Goal: Transaction & Acquisition: Purchase product/service

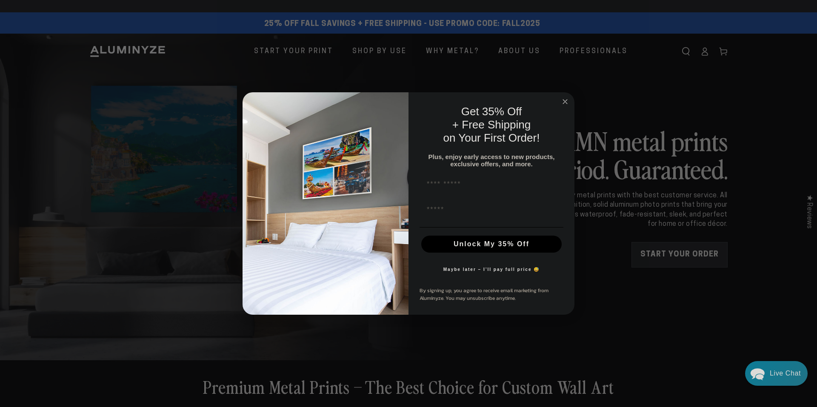
click at [564, 98] on circle "Close dialog" at bounding box center [565, 102] width 10 height 10
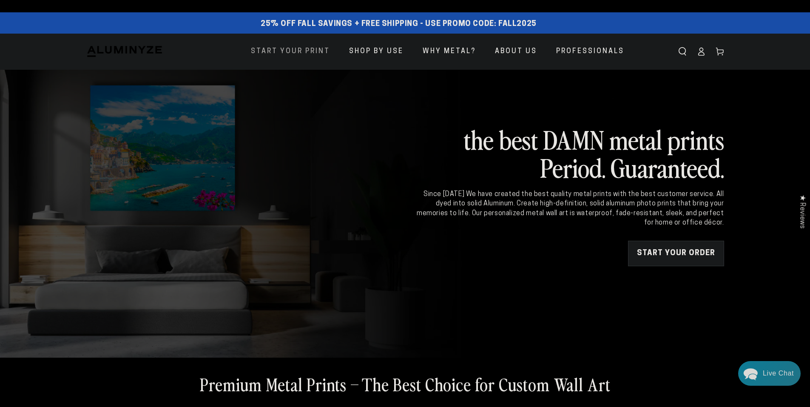
click at [268, 50] on span "Start Your Print" at bounding box center [290, 52] width 79 height 12
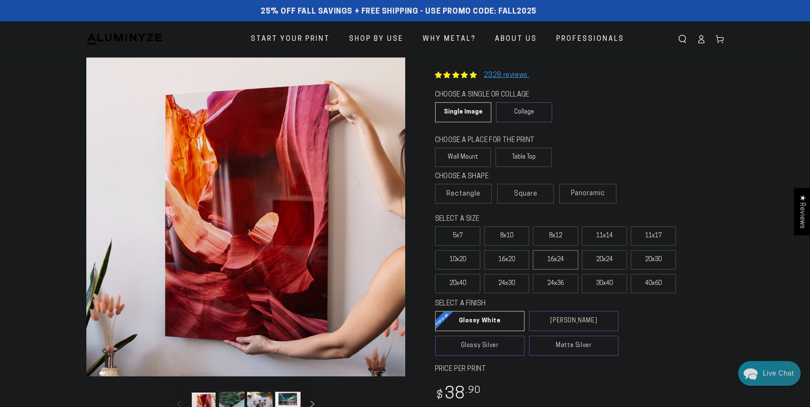
click at [549, 264] on label "16x24" at bounding box center [556, 260] width 46 height 20
click at [581, 190] on span "Panoramic" at bounding box center [588, 193] width 34 height 7
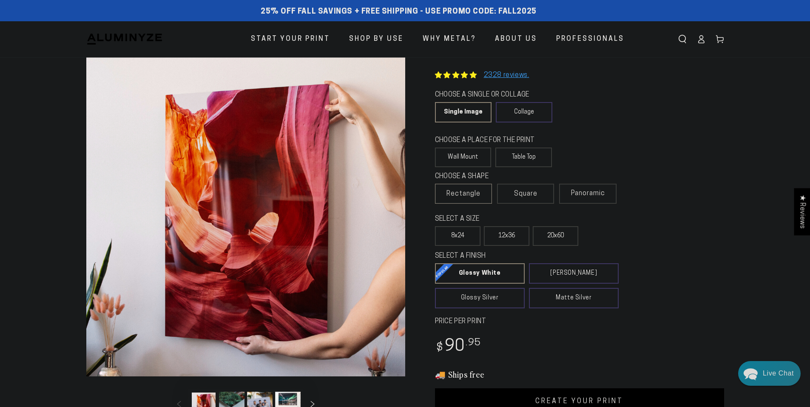
click at [455, 191] on span "Rectangle" at bounding box center [464, 194] width 34 height 10
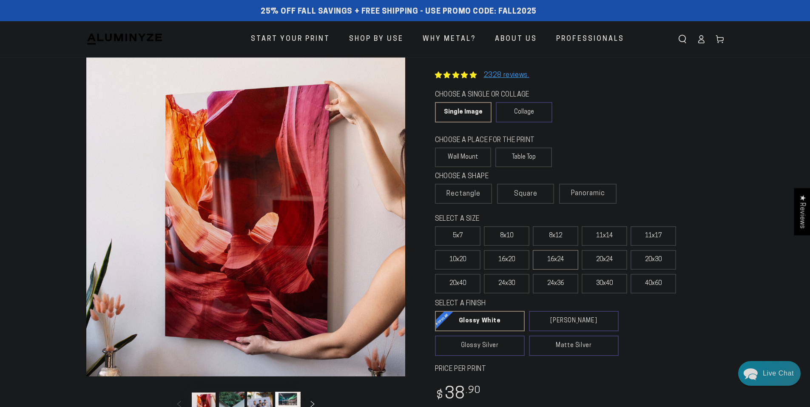
click at [558, 260] on label "16x24" at bounding box center [556, 260] width 46 height 20
click at [235, 243] on button "Open media 1 in modal" at bounding box center [245, 216] width 319 height 319
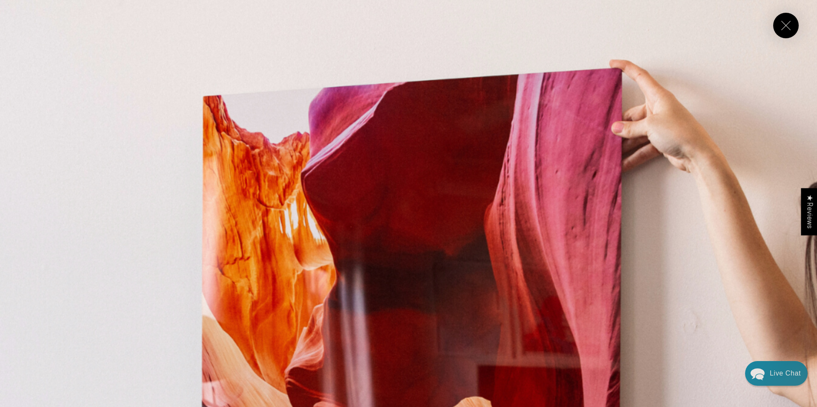
click at [789, 19] on button "Close" at bounding box center [786, 26] width 26 height 26
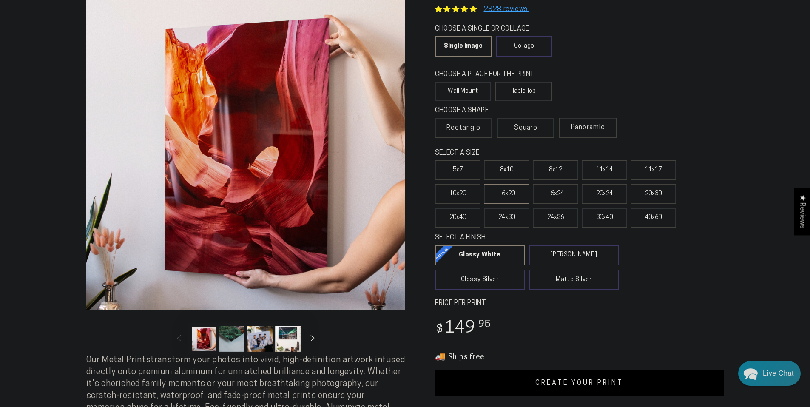
scroll to position [128, 0]
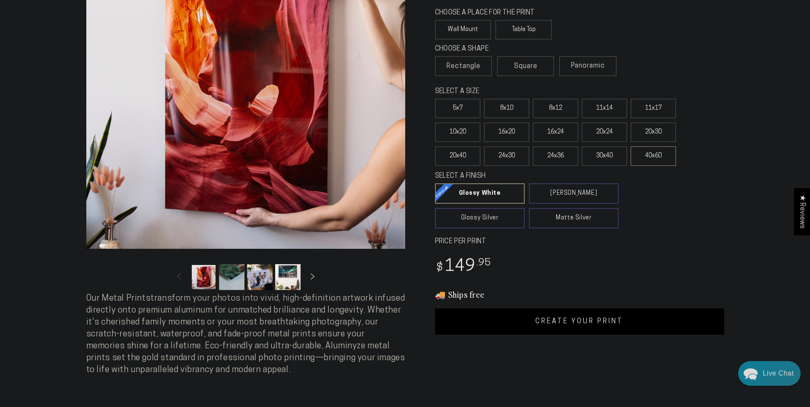
click at [645, 153] on label "40x60" at bounding box center [654, 156] width 46 height 20
click at [504, 103] on label "8x10" at bounding box center [507, 109] width 46 height 20
click at [559, 104] on label "8x12" at bounding box center [556, 109] width 46 height 20
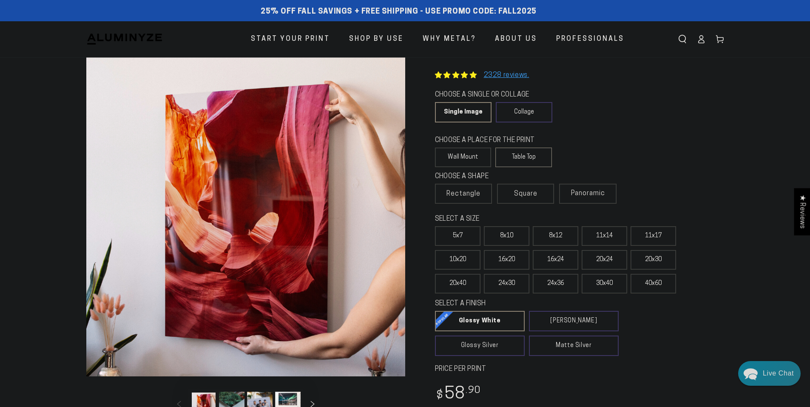
click at [520, 159] on label "Table Top" at bounding box center [523, 158] width 57 height 20
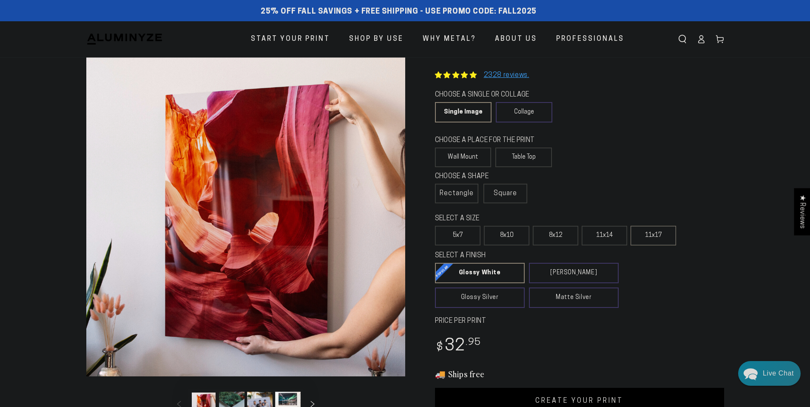
click at [641, 236] on label "11x17" at bounding box center [654, 236] width 46 height 20
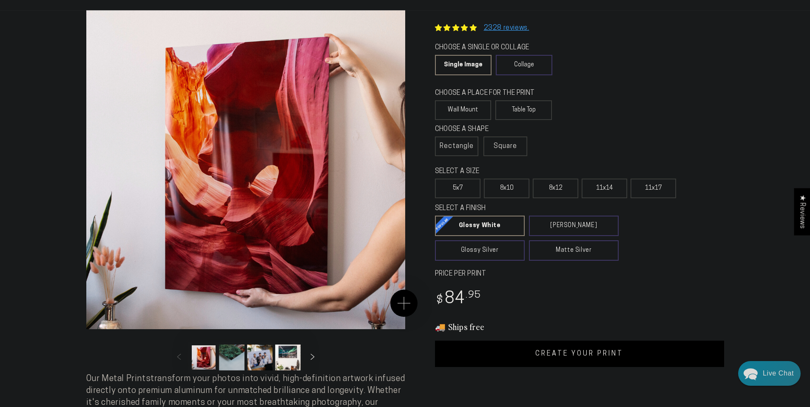
scroll to position [85, 0]
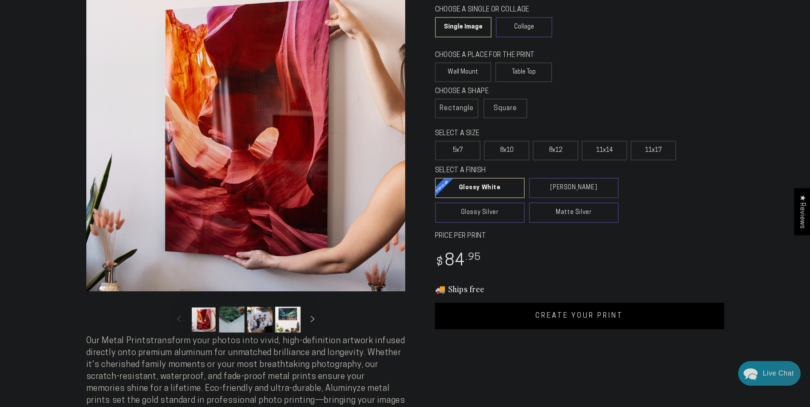
click at [282, 320] on button "Load image 4 in gallery view" at bounding box center [288, 320] width 26 height 26
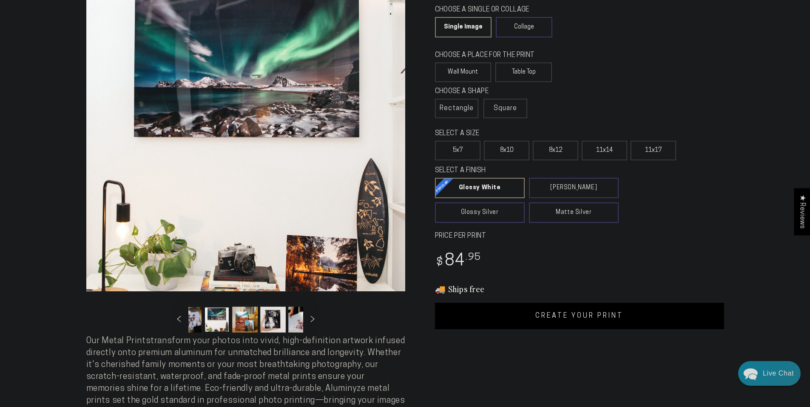
scroll to position [0, 83]
click at [249, 319] on button "Load image 6 in gallery view" at bounding box center [262, 320] width 26 height 26
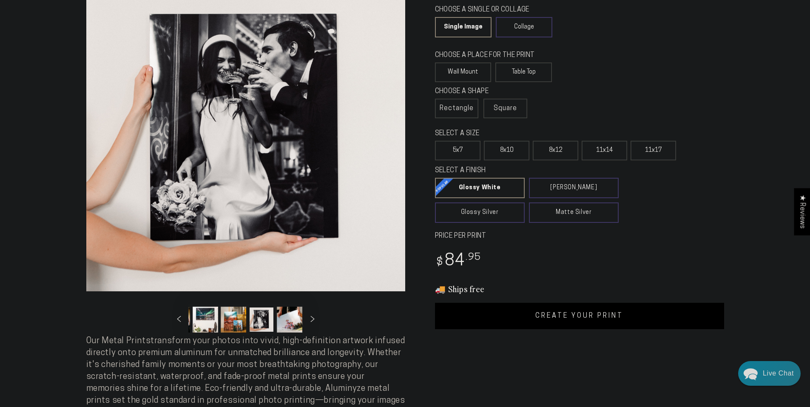
click at [227, 319] on button "Load image 5 in gallery view" at bounding box center [234, 320] width 26 height 26
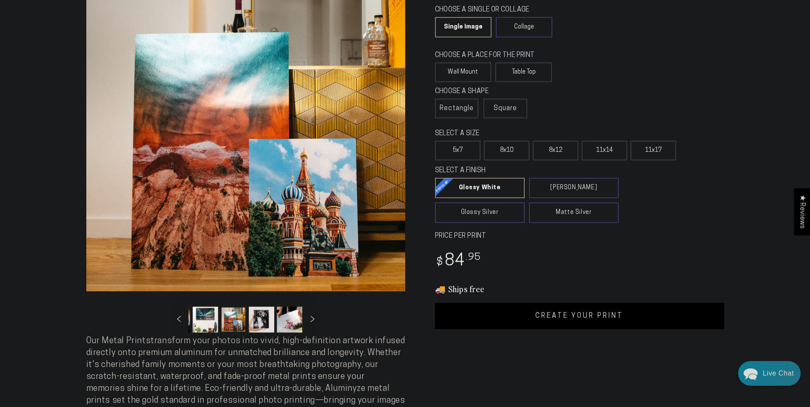
click at [198, 319] on button "Load image 4 in gallery view" at bounding box center [206, 320] width 26 height 26
